Goal: Task Accomplishment & Management: Complete application form

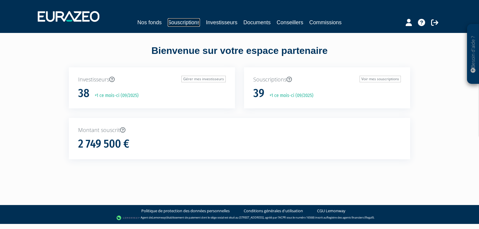
click at [185, 21] on link "Souscriptions" at bounding box center [184, 22] width 32 height 8
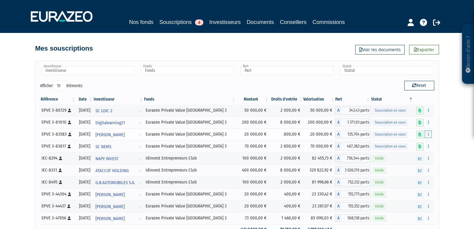
click at [429, 134] on icon "button" at bounding box center [428, 134] width 1 height 4
click at [431, 133] on button "button" at bounding box center [428, 133] width 7 height 7
click at [430, 136] on button "button" at bounding box center [428, 133] width 7 height 7
click at [421, 156] on link "Compléter" at bounding box center [410, 156] width 39 height 10
click at [421, 156] on button "button" at bounding box center [419, 158] width 7 height 7
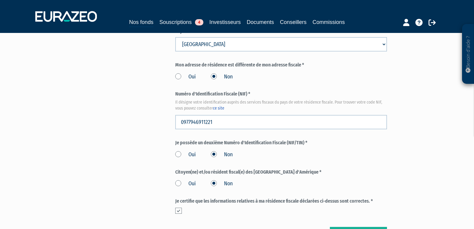
scroll to position [719, 0]
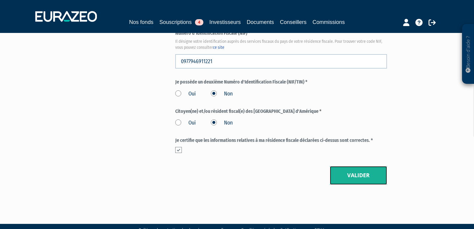
click at [361, 166] on button "Valider" at bounding box center [358, 175] width 57 height 19
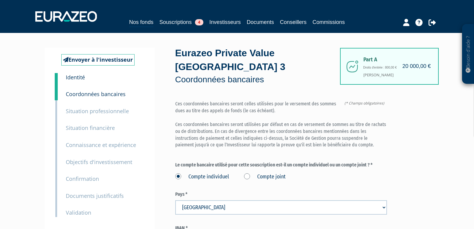
scroll to position [90, 0]
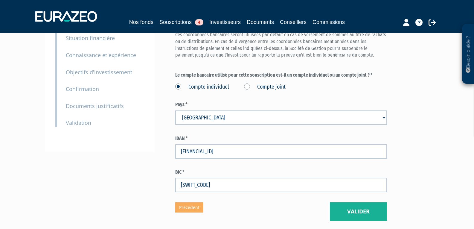
click at [82, 106] on small "Documents justificatifs" at bounding box center [95, 105] width 58 height 7
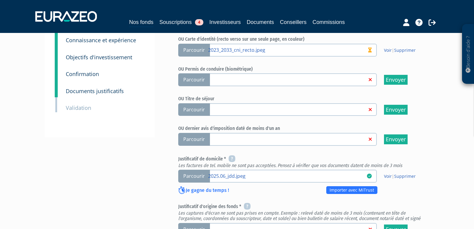
scroll to position [150, 0]
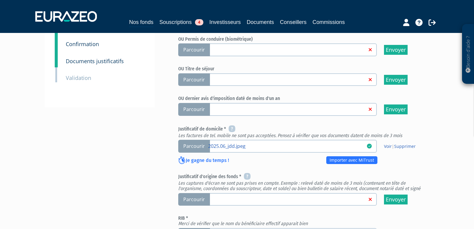
click at [197, 193] on span "Parcourir" at bounding box center [194, 199] width 32 height 13
click at [0, 0] on input "Parcourir" at bounding box center [0, 0] width 0 height 0
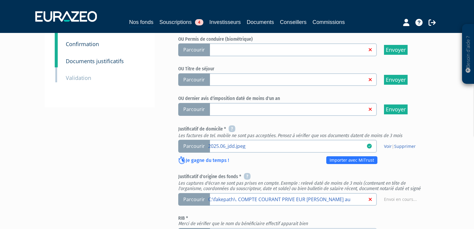
scroll to position [273, 0]
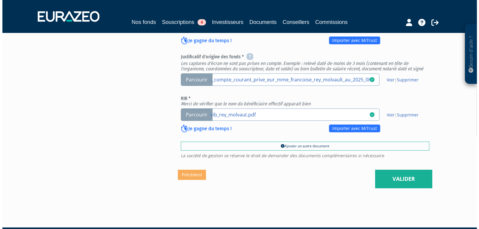
scroll to position [273, 0]
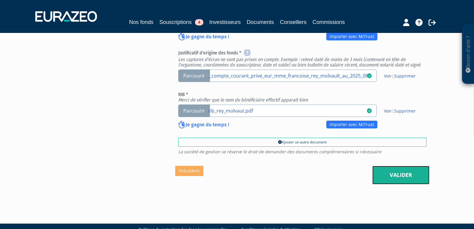
click at [417, 166] on link "Valider" at bounding box center [400, 175] width 57 height 19
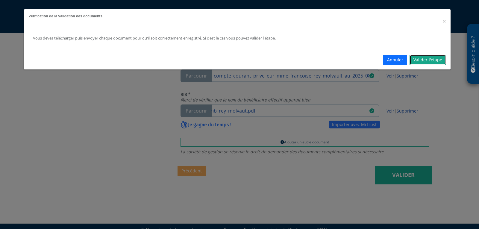
click at [431, 58] on link "Valider l'étape" at bounding box center [427, 60] width 36 height 10
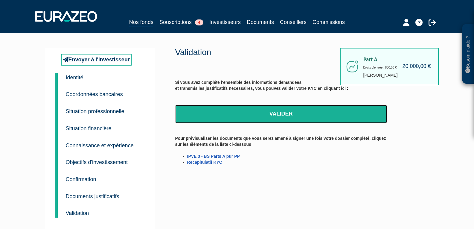
click at [269, 114] on link "Valider" at bounding box center [281, 114] width 212 height 19
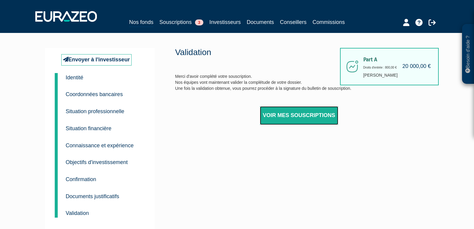
click at [286, 112] on link "Voir mes souscriptions" at bounding box center [299, 115] width 78 height 19
